Goal: Information Seeking & Learning: Find specific fact

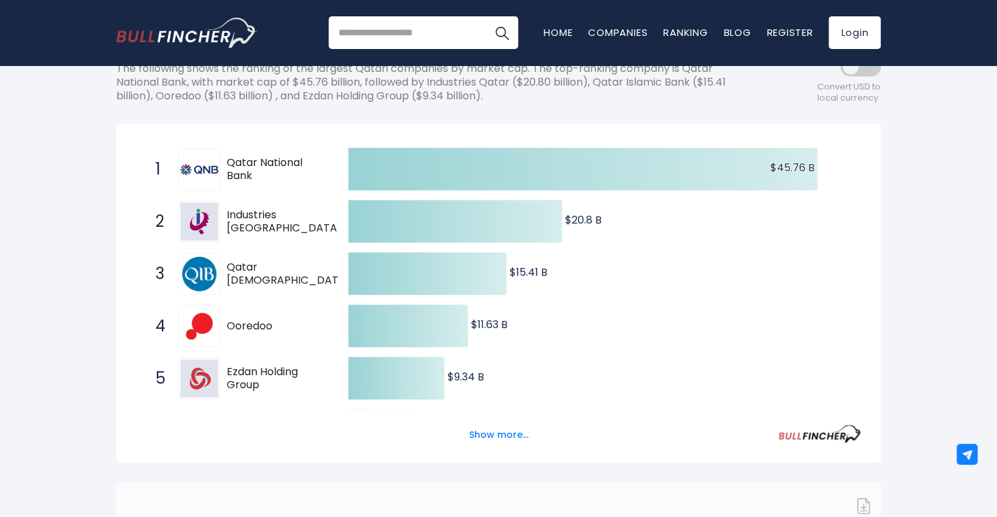
scroll to position [196, 0]
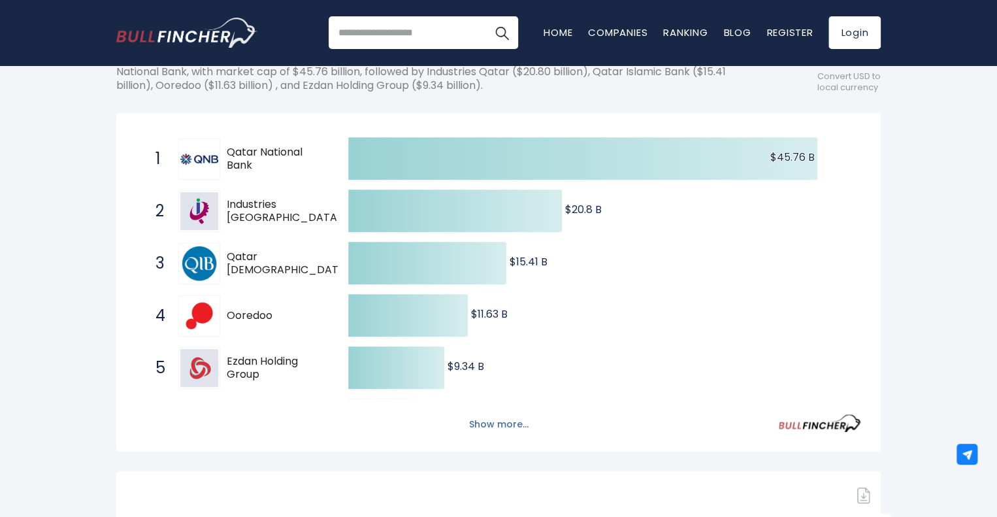
click at [512, 431] on button "Show more..." at bounding box center [498, 425] width 75 height 22
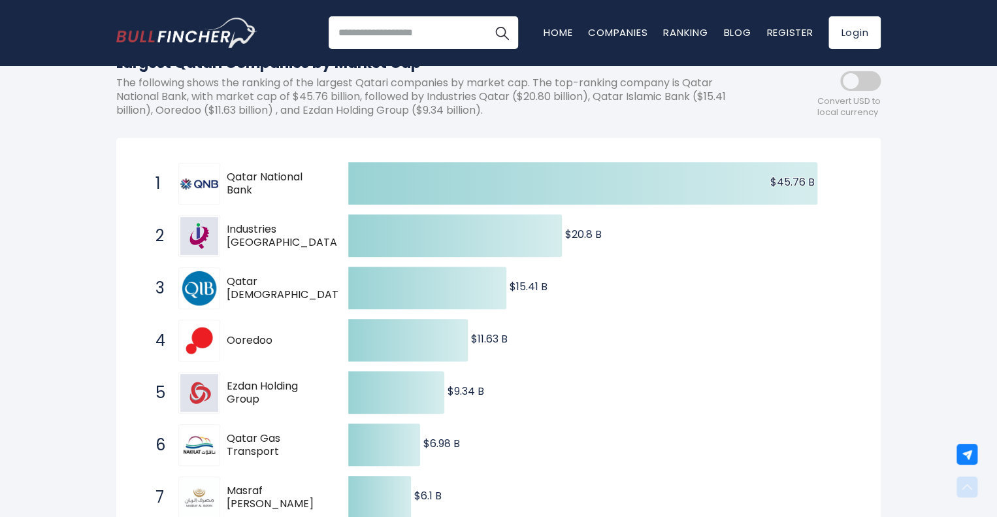
scroll to position [141, 0]
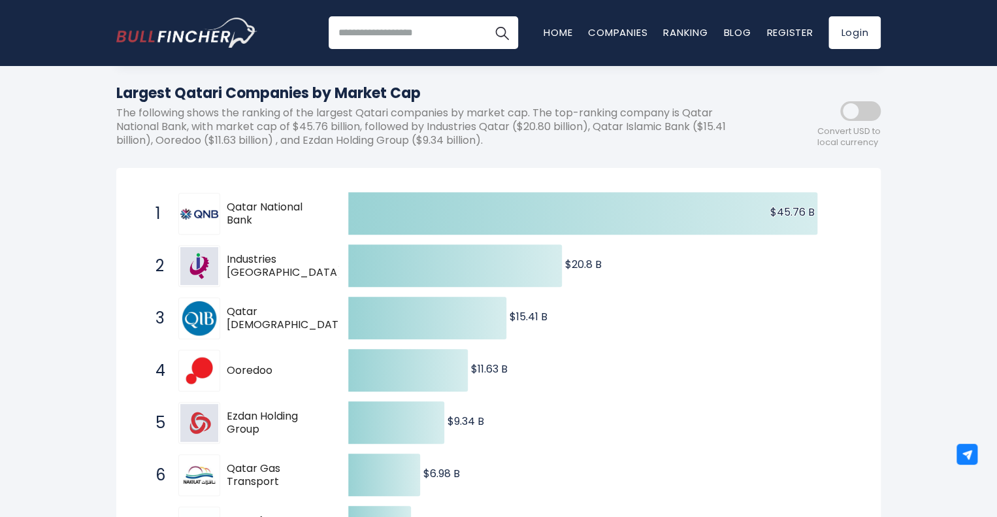
drag, startPoint x: 255, startPoint y: 207, endPoint x: 222, endPoint y: 216, distance: 33.9
click at [222, 216] on div "1 Qatar National Bank [DOMAIN_NAME]" at bounding box center [237, 214] width 176 height 42
click at [227, 214] on span "Qatar National Bank" at bounding box center [276, 214] width 99 height 27
click at [187, 219] on img at bounding box center [199, 213] width 38 height 11
click at [212, 265] on img at bounding box center [199, 266] width 38 height 38
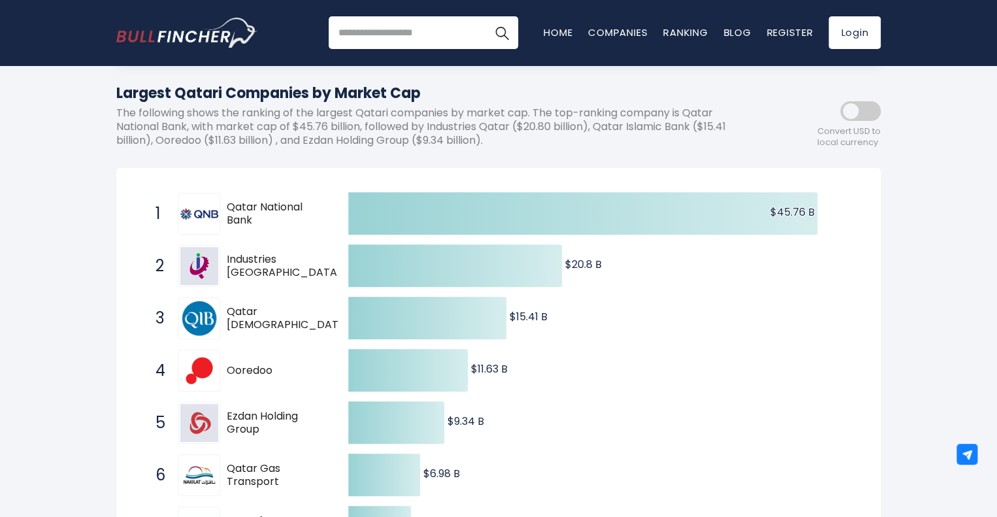
click at [251, 267] on span "Industries [GEOGRAPHIC_DATA]" at bounding box center [284, 266] width 115 height 27
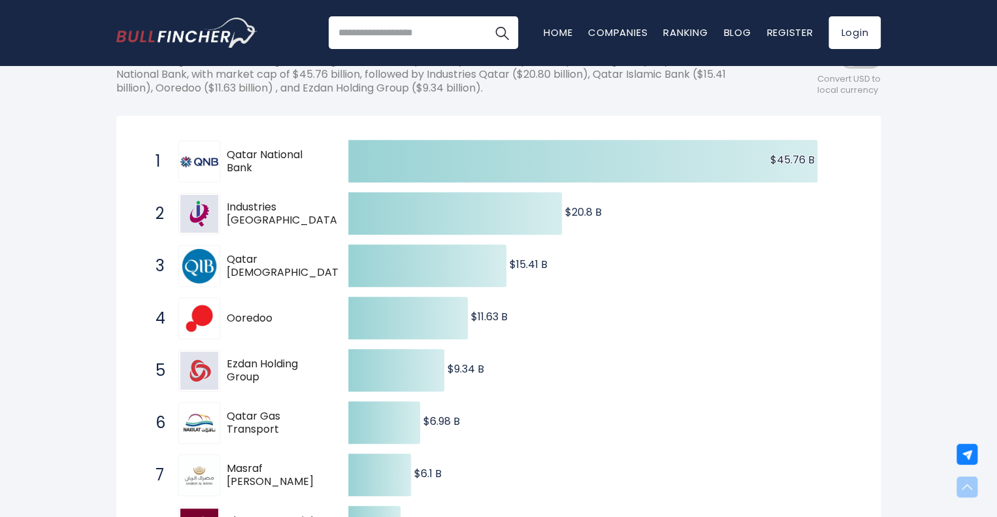
scroll to position [272, 0]
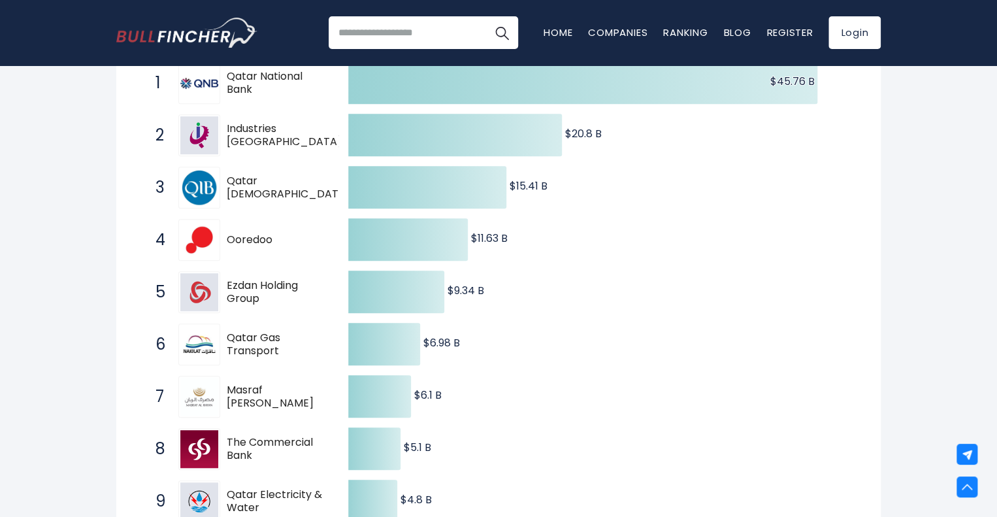
drag, startPoint x: 267, startPoint y: 299, endPoint x: 225, endPoint y: 288, distance: 44.1
click at [225, 288] on div "5 Ezdan Holding Group [DOMAIN_NAME]" at bounding box center [237, 292] width 176 height 42
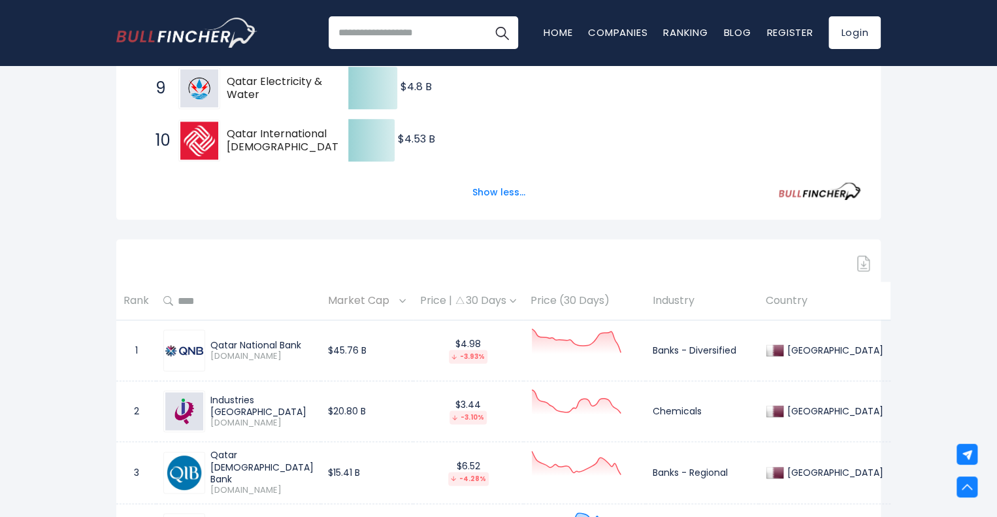
scroll to position [860, 0]
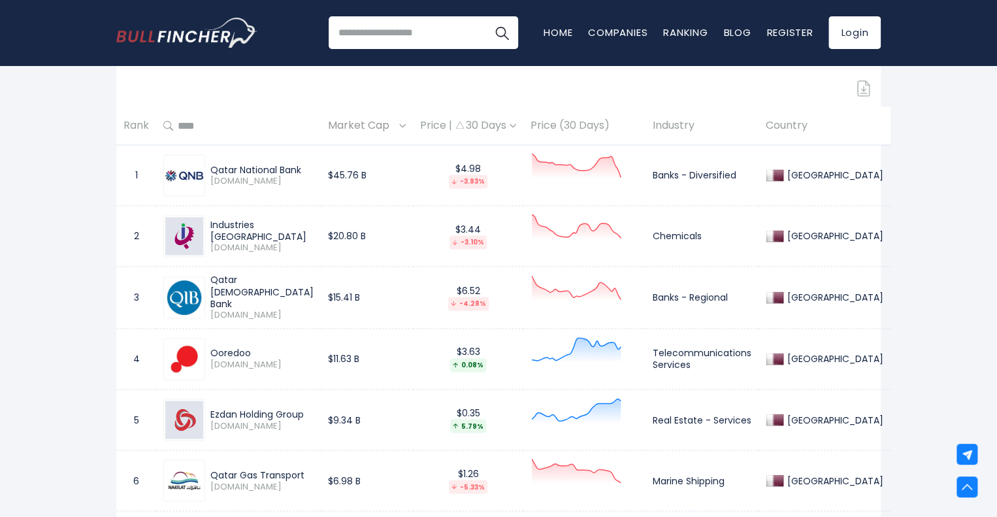
drag, startPoint x: 316, startPoint y: 405, endPoint x: 212, endPoint y: 408, distance: 104.6
click at [212, 408] on div "Ezdan Holding Group [DOMAIN_NAME]" at bounding box center [238, 420] width 150 height 42
copy div "Ezdan Holding Group"
drag, startPoint x: 295, startPoint y: 228, endPoint x: 208, endPoint y: 229, distance: 86.9
click at [208, 229] on div "Industries [GEOGRAPHIC_DATA] [DOMAIN_NAME]" at bounding box center [259, 236] width 108 height 35
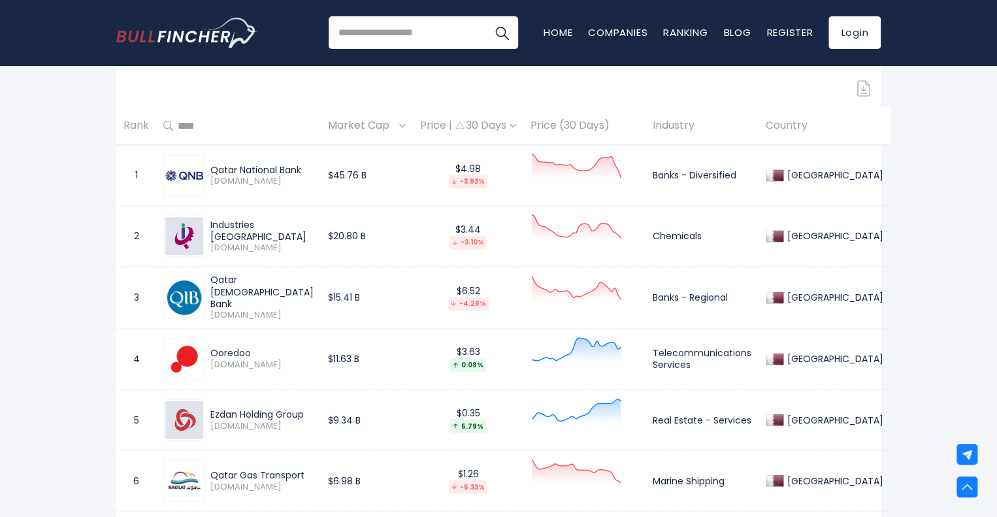
copy div "Industries [GEOGRAPHIC_DATA]"
drag, startPoint x: 259, startPoint y: 351, endPoint x: 198, endPoint y: 352, distance: 60.8
click at [198, 352] on div "Ooredoo [DOMAIN_NAME]" at bounding box center [238, 359] width 150 height 42
copy div "Ooredoo"
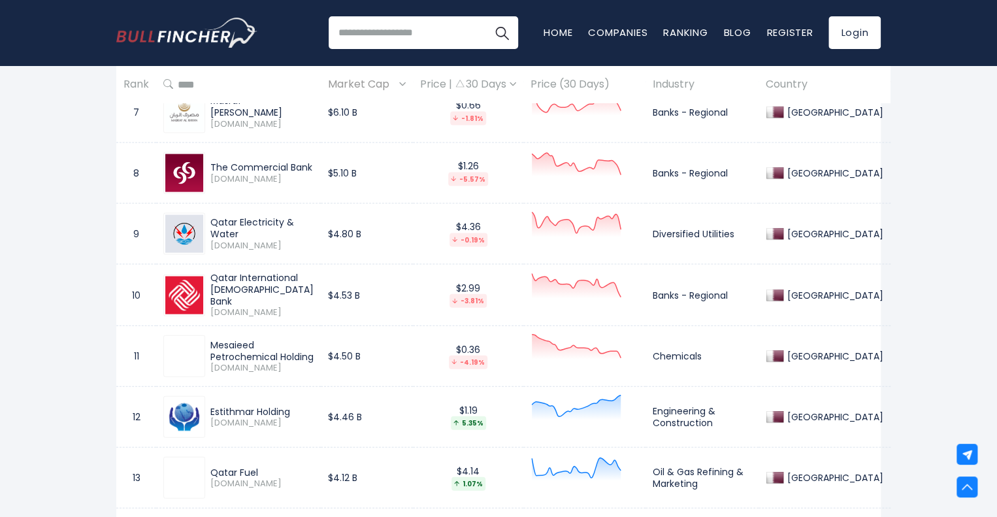
scroll to position [1317, 0]
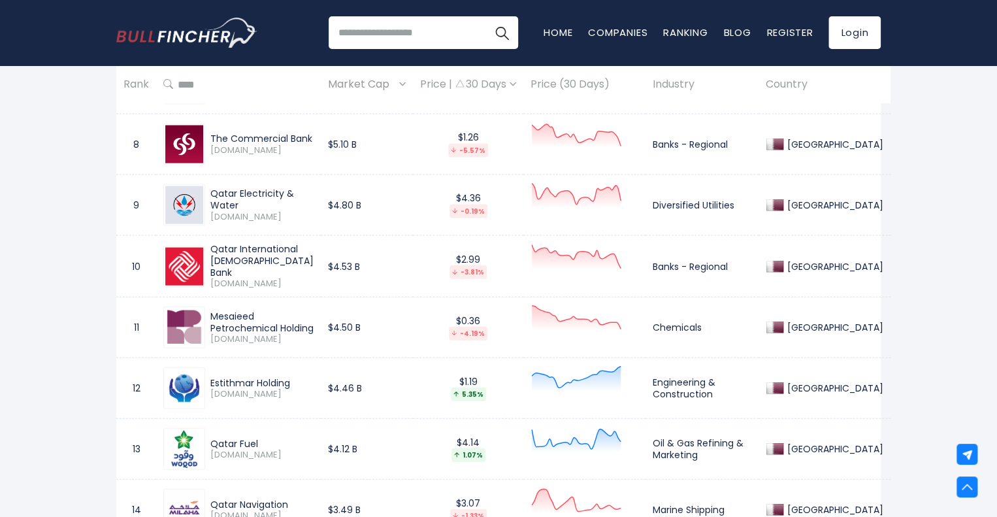
drag, startPoint x: 312, startPoint y: 375, endPoint x: 207, endPoint y: 381, distance: 105.4
click at [207, 381] on div "Estithmar Holding [DOMAIN_NAME]" at bounding box center [259, 388] width 108 height 23
drag, startPoint x: 207, startPoint y: 380, endPoint x: 298, endPoint y: 378, distance: 91.5
click at [298, 378] on div "Estithmar Holding [DOMAIN_NAME]" at bounding box center [259, 388] width 108 height 23
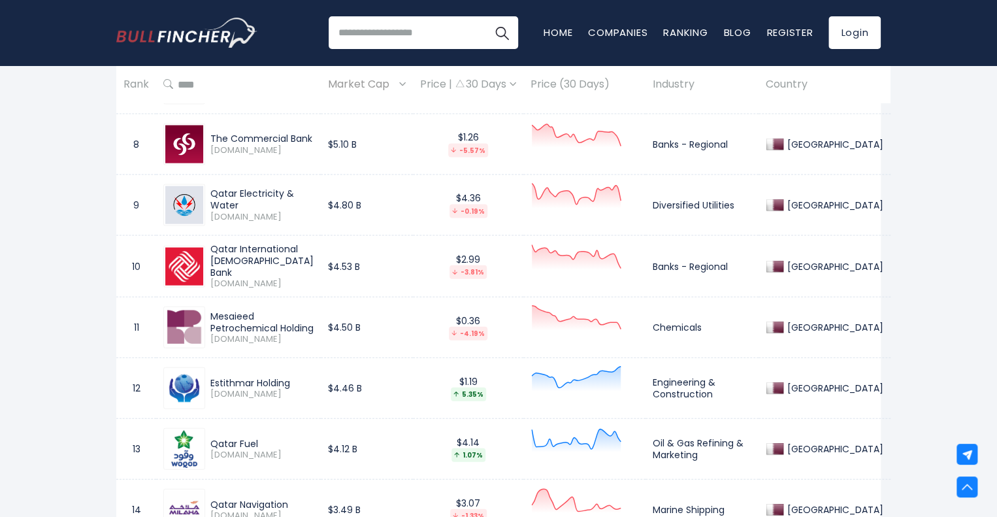
copy div "Estithmar Holding"
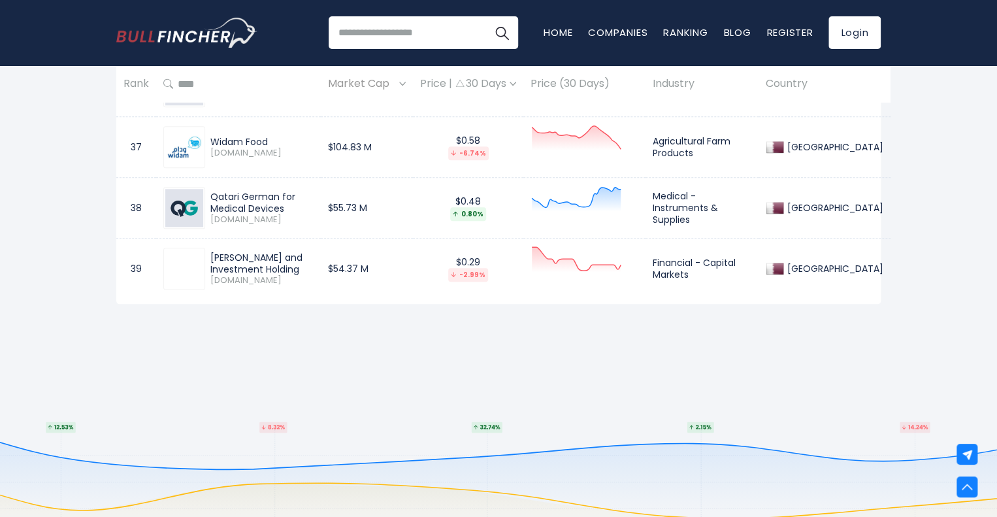
scroll to position [3082, 0]
